Goal: Find contact information: Find contact information

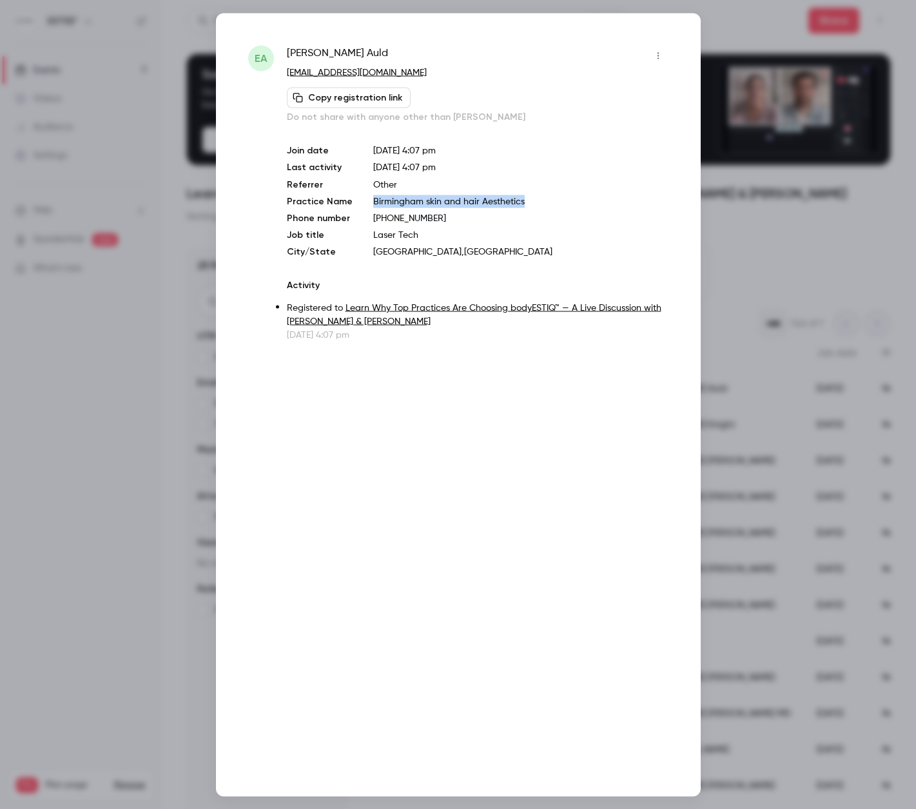
scroll to position [55, 0]
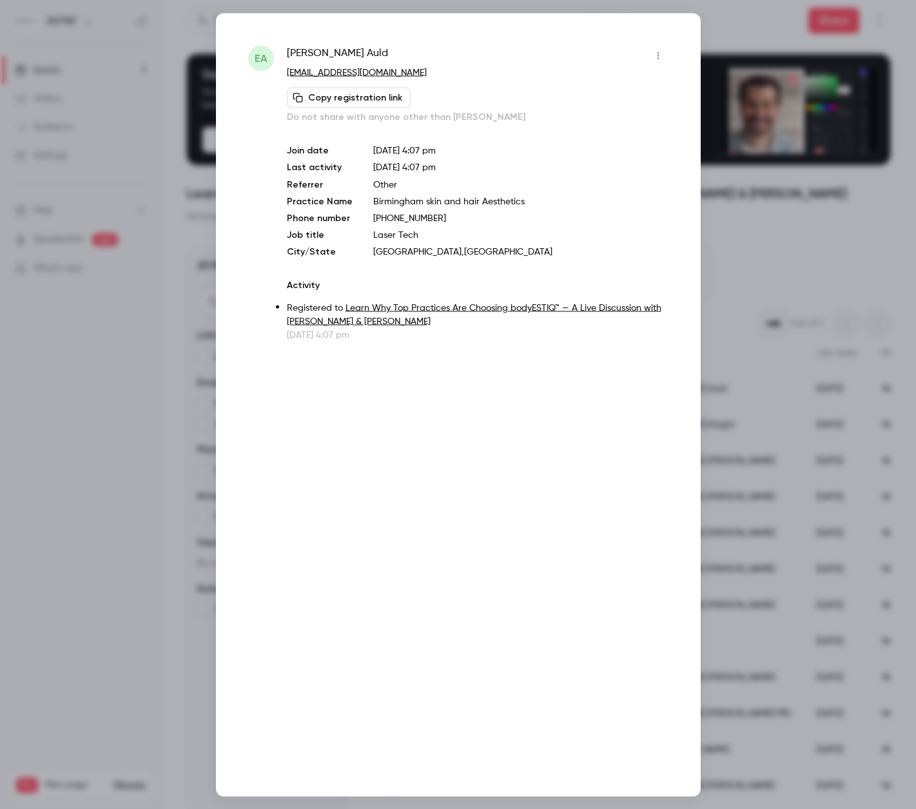
click at [176, 132] on div at bounding box center [458, 404] width 916 height 809
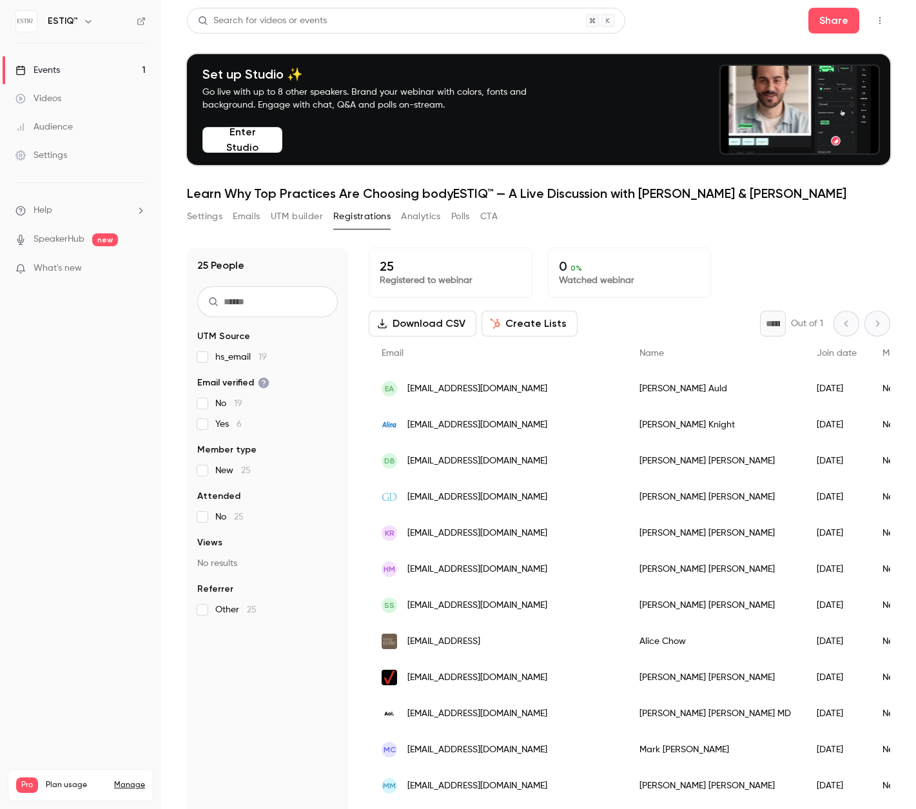
click at [55, 72] on div "Events" at bounding box center [37, 70] width 44 height 13
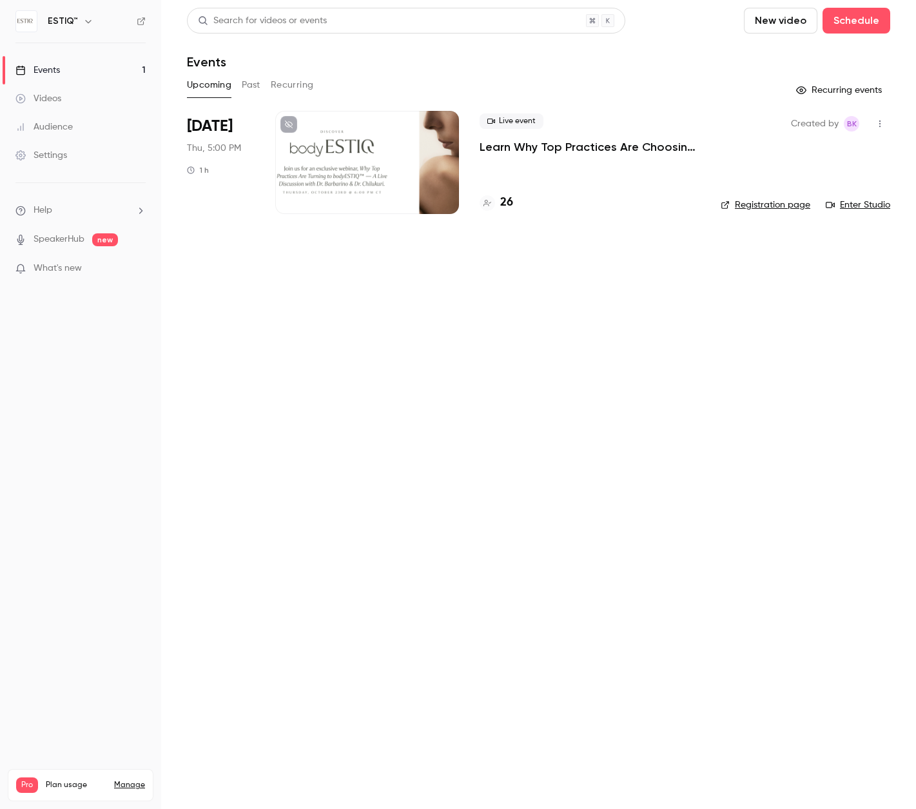
click at [503, 206] on h4 "26" at bounding box center [506, 202] width 13 height 17
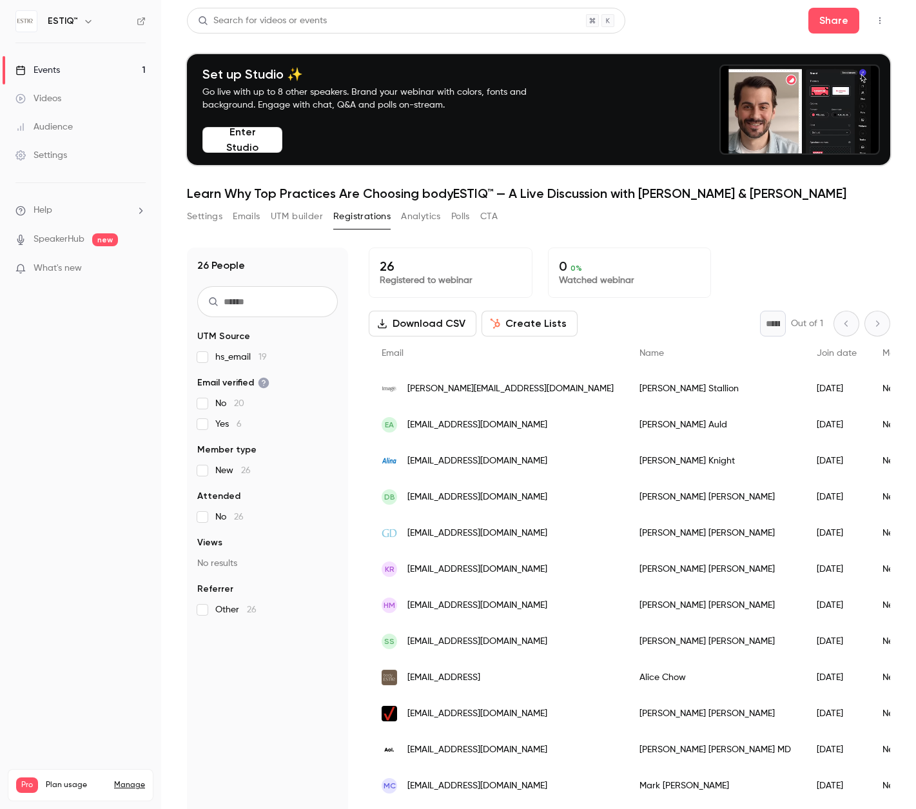
click at [485, 387] on span "[PERSON_NAME][EMAIL_ADDRESS][DOMAIN_NAME]" at bounding box center [511, 389] width 206 height 14
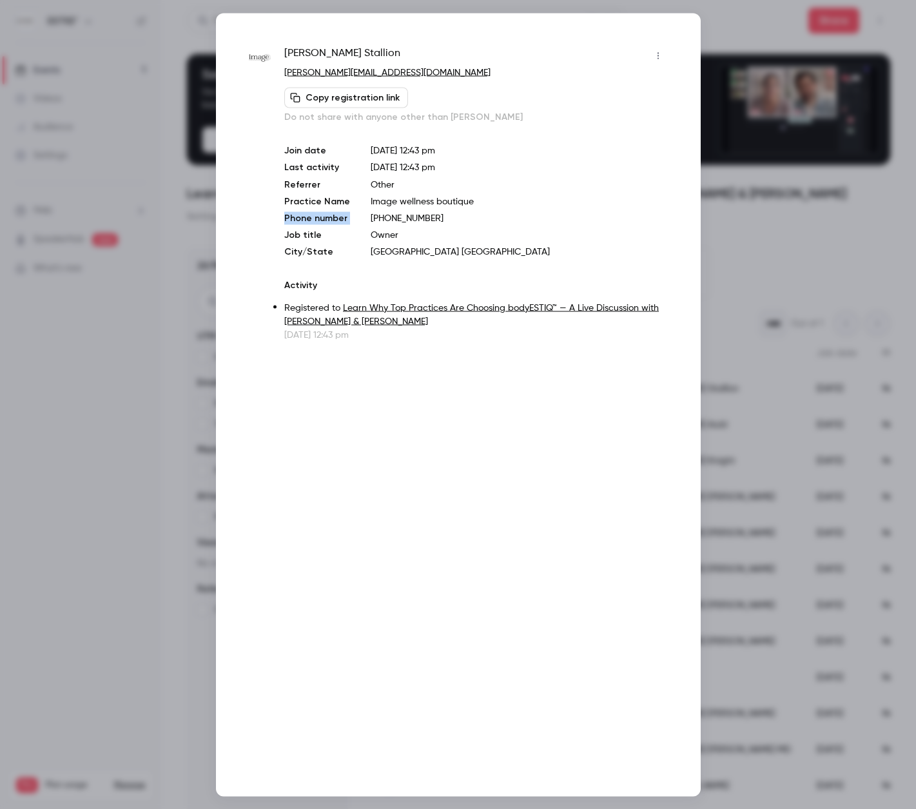
drag, startPoint x: 469, startPoint y: 201, endPoint x: 360, endPoint y: 219, distance: 111.1
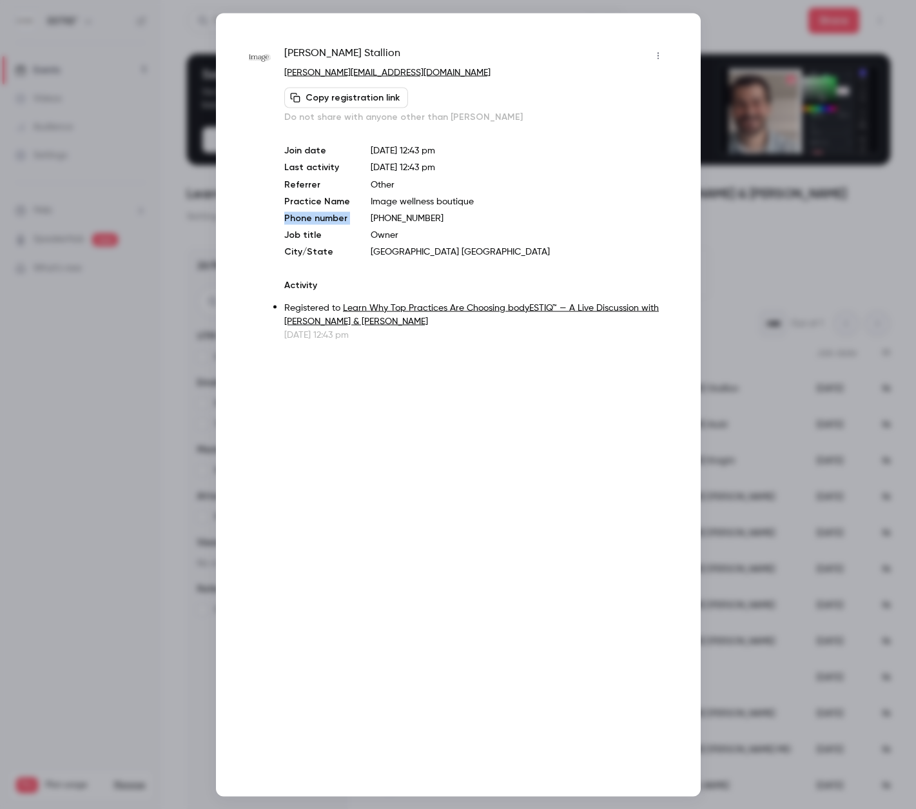
click at [360, 219] on div "Join date [DATE] 12:43 pm Last activity [DATE] 12:43 pm Referrer Other Practice…" at bounding box center [476, 201] width 384 height 114
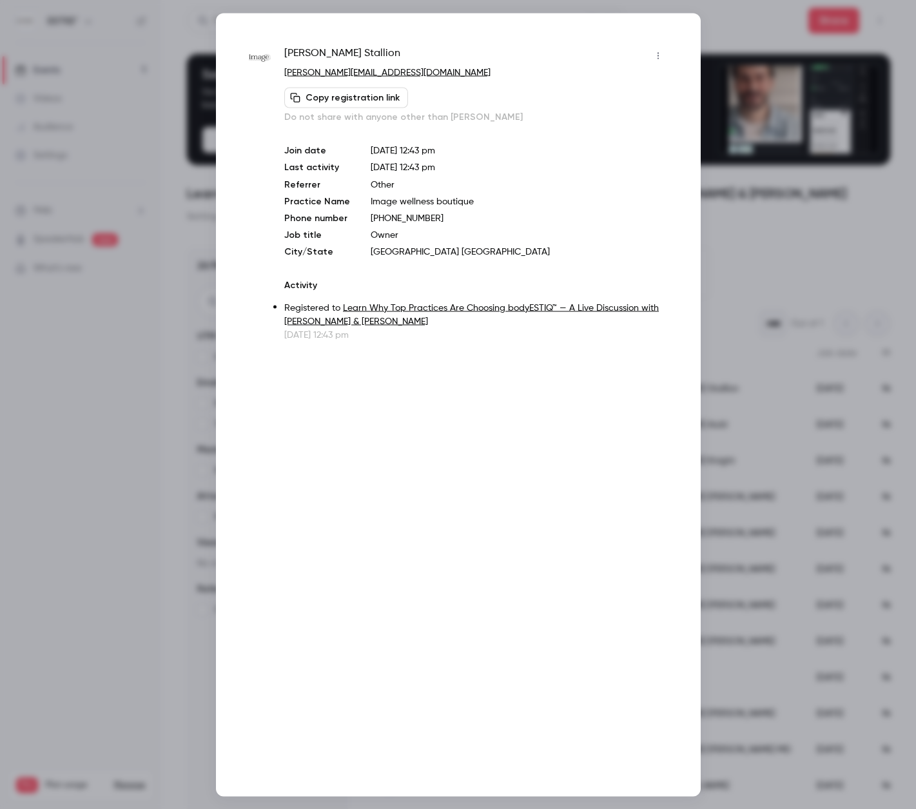
click at [404, 228] on p "Owner" at bounding box center [519, 234] width 297 height 13
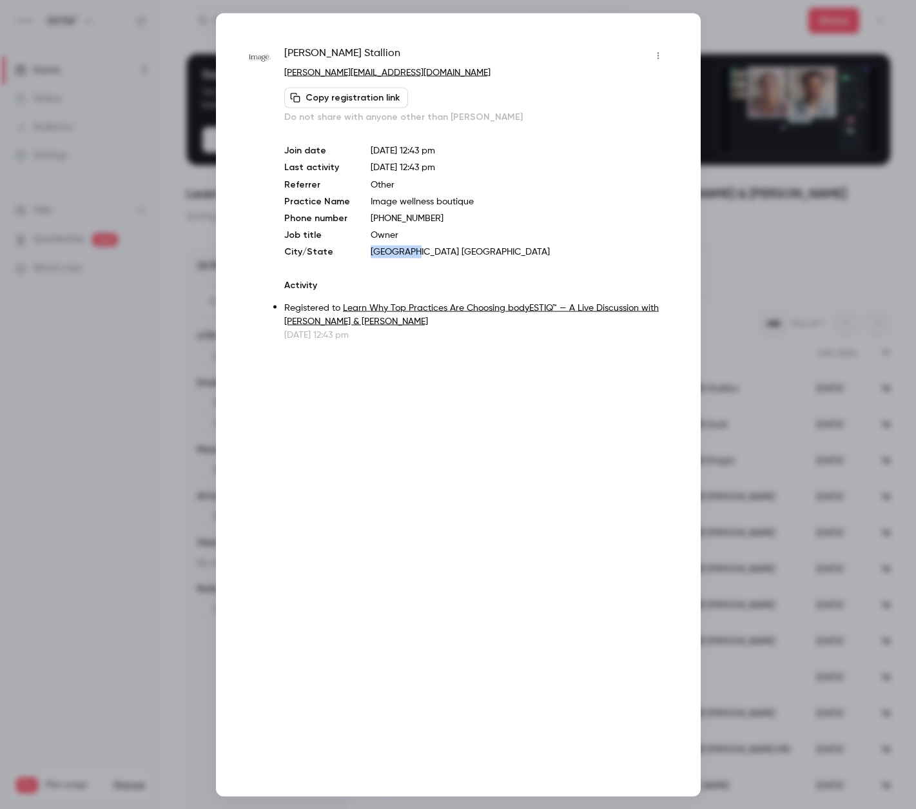
drag, startPoint x: 408, startPoint y: 251, endPoint x: 366, endPoint y: 252, distance: 41.9
click at [371, 252] on p "[GEOGRAPHIC_DATA] [GEOGRAPHIC_DATA]" at bounding box center [519, 251] width 297 height 13
copy p "[GEOGRAPHIC_DATA] [GEOGRAPHIC_DATA]"
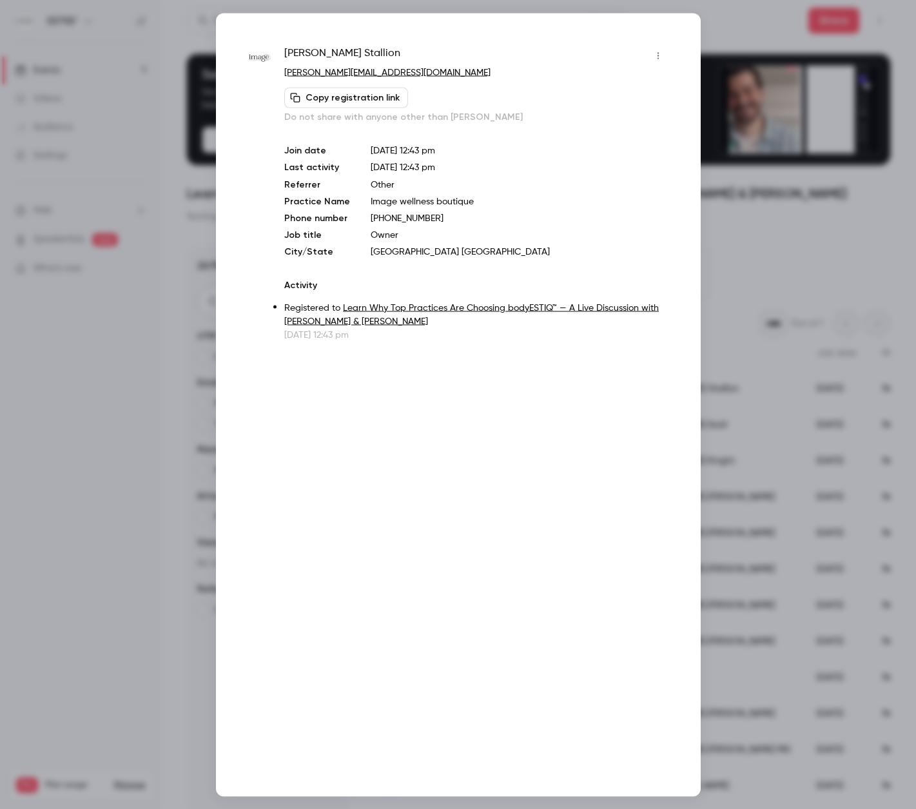
click at [437, 199] on p "Image wellness boutique" at bounding box center [519, 201] width 297 height 13
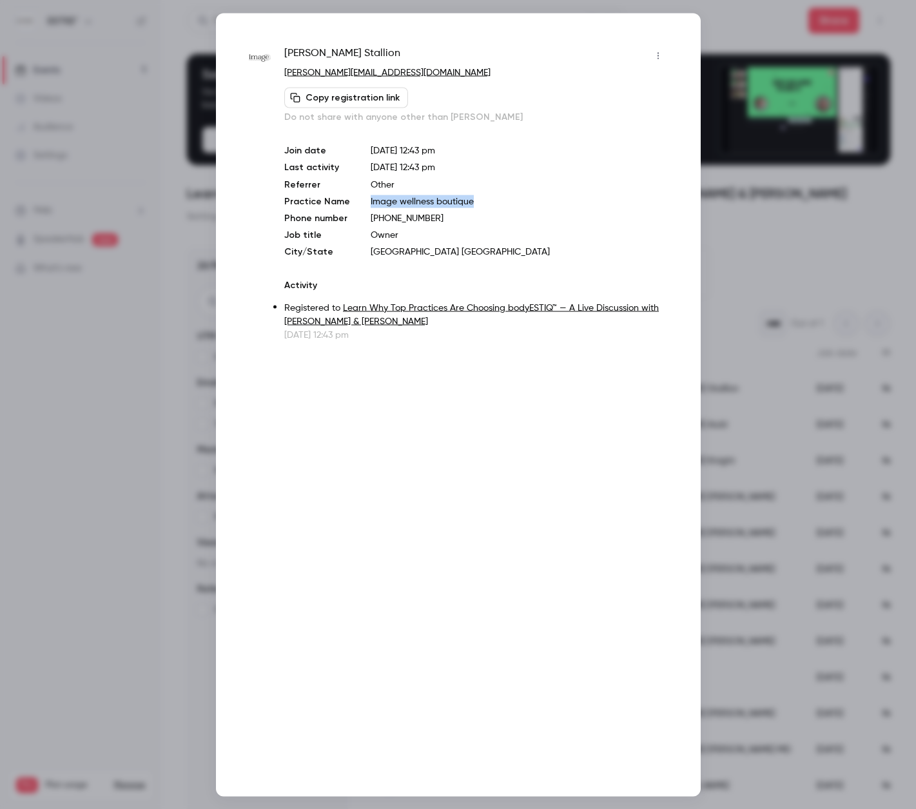
drag, startPoint x: 470, startPoint y: 203, endPoint x: 365, endPoint y: 204, distance: 105.1
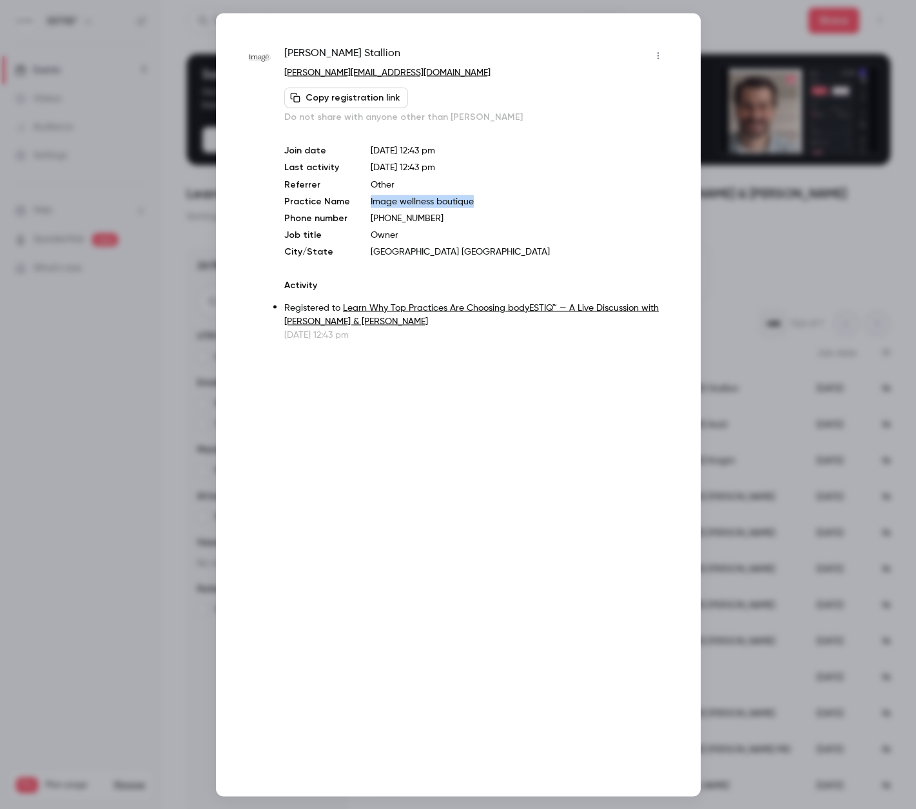
click at [365, 204] on div "Join date [DATE] 12:43 pm Last activity [DATE] 12:43 pm Referrer Other Practice…" at bounding box center [476, 201] width 384 height 114
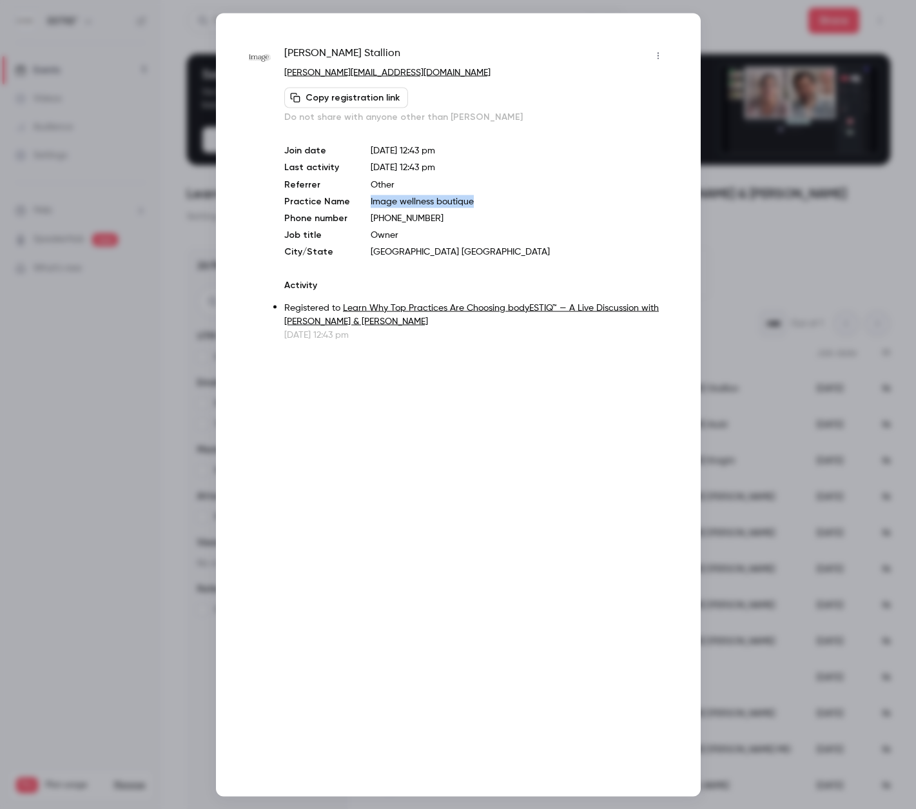
copy p "Image wellness boutique"
click at [825, 339] on div at bounding box center [458, 404] width 916 height 809
